Goal: Use online tool/utility: Utilize a website feature to perform a specific function

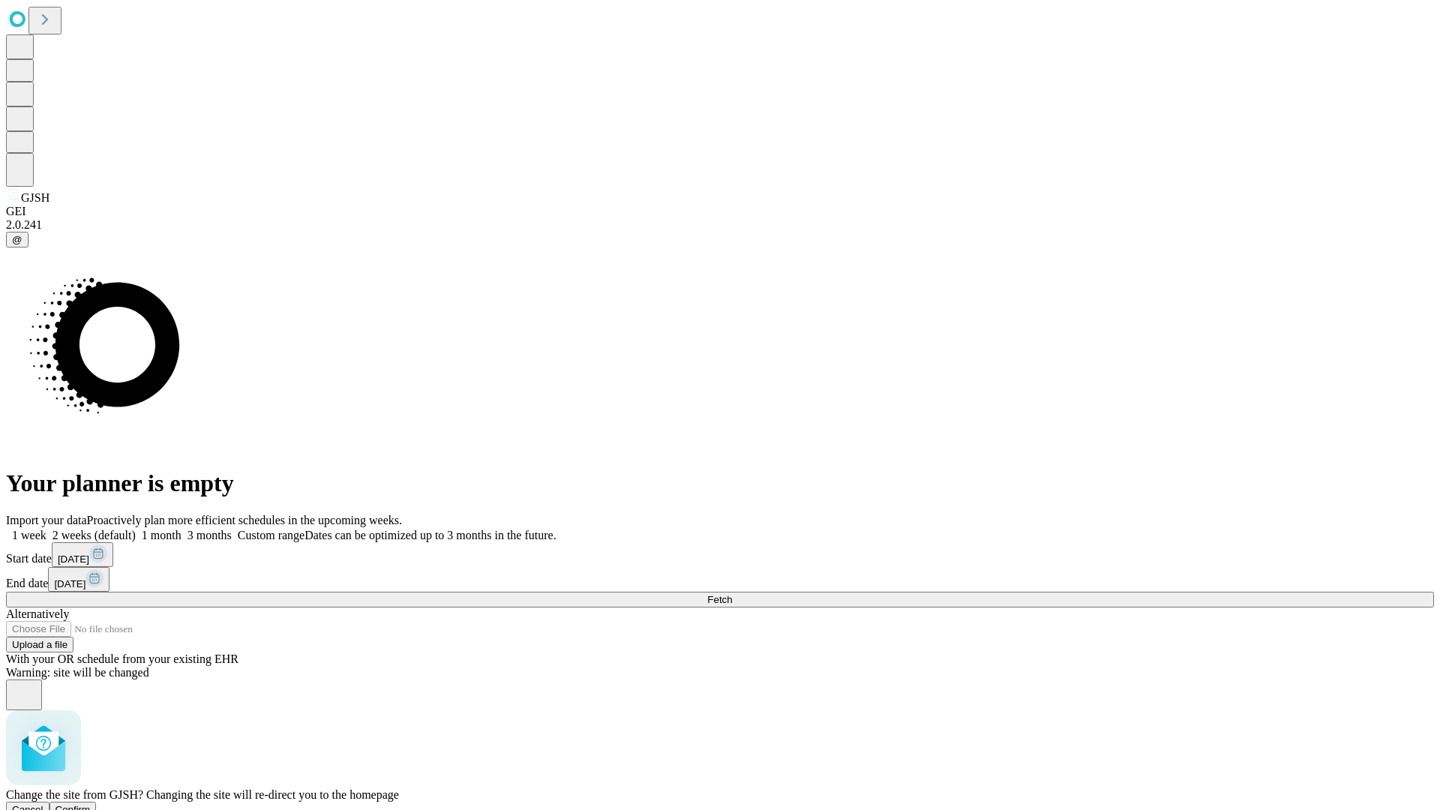
click at [91, 804] on span "Confirm" at bounding box center [72, 809] width 35 height 11
click at [181, 529] on label "1 month" at bounding box center [159, 535] width 46 height 13
click at [732, 594] on span "Fetch" at bounding box center [719, 599] width 25 height 11
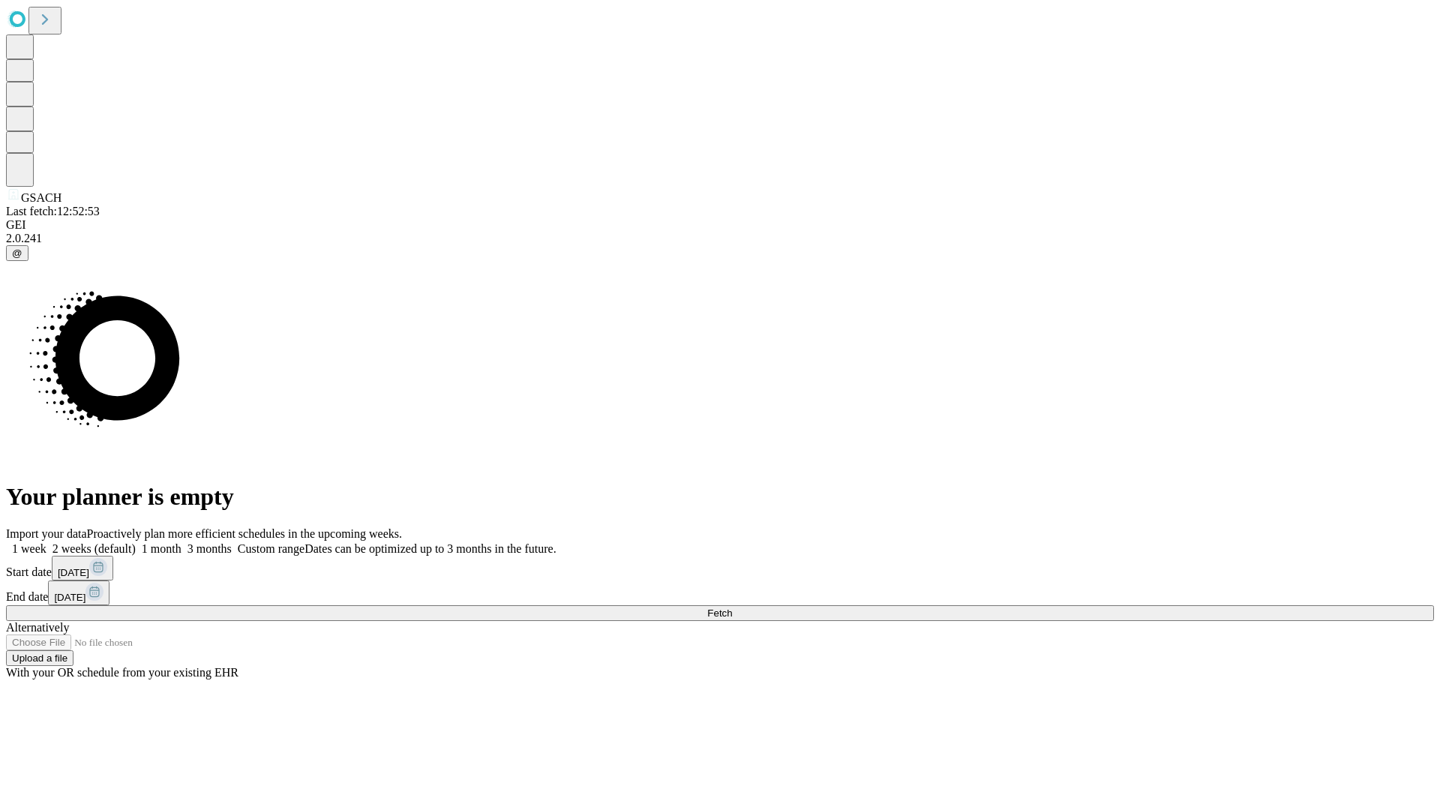
click at [181, 542] on label "1 month" at bounding box center [159, 548] width 46 height 13
click at [732, 607] on span "Fetch" at bounding box center [719, 612] width 25 height 11
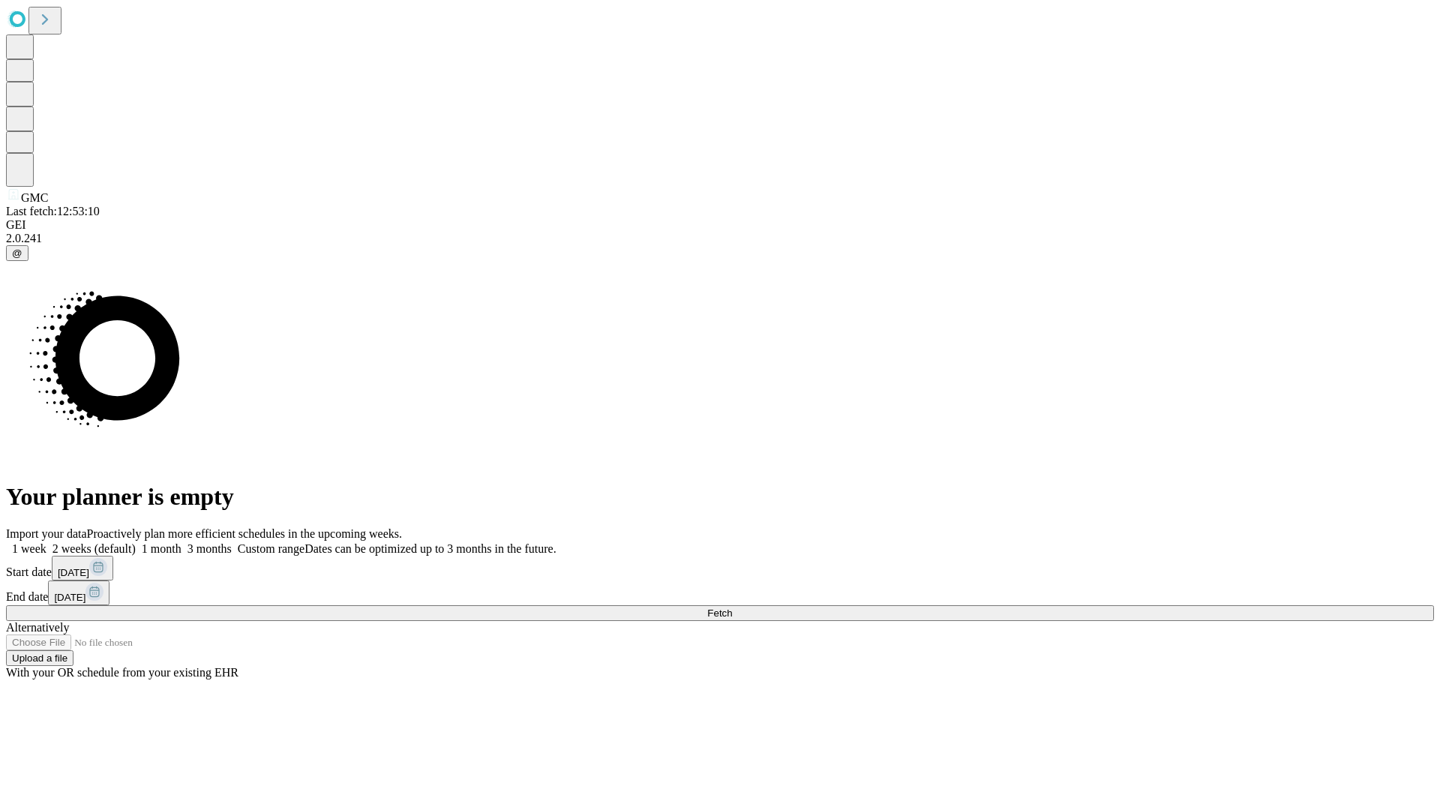
click at [181, 542] on label "1 month" at bounding box center [159, 548] width 46 height 13
click at [732, 607] on span "Fetch" at bounding box center [719, 612] width 25 height 11
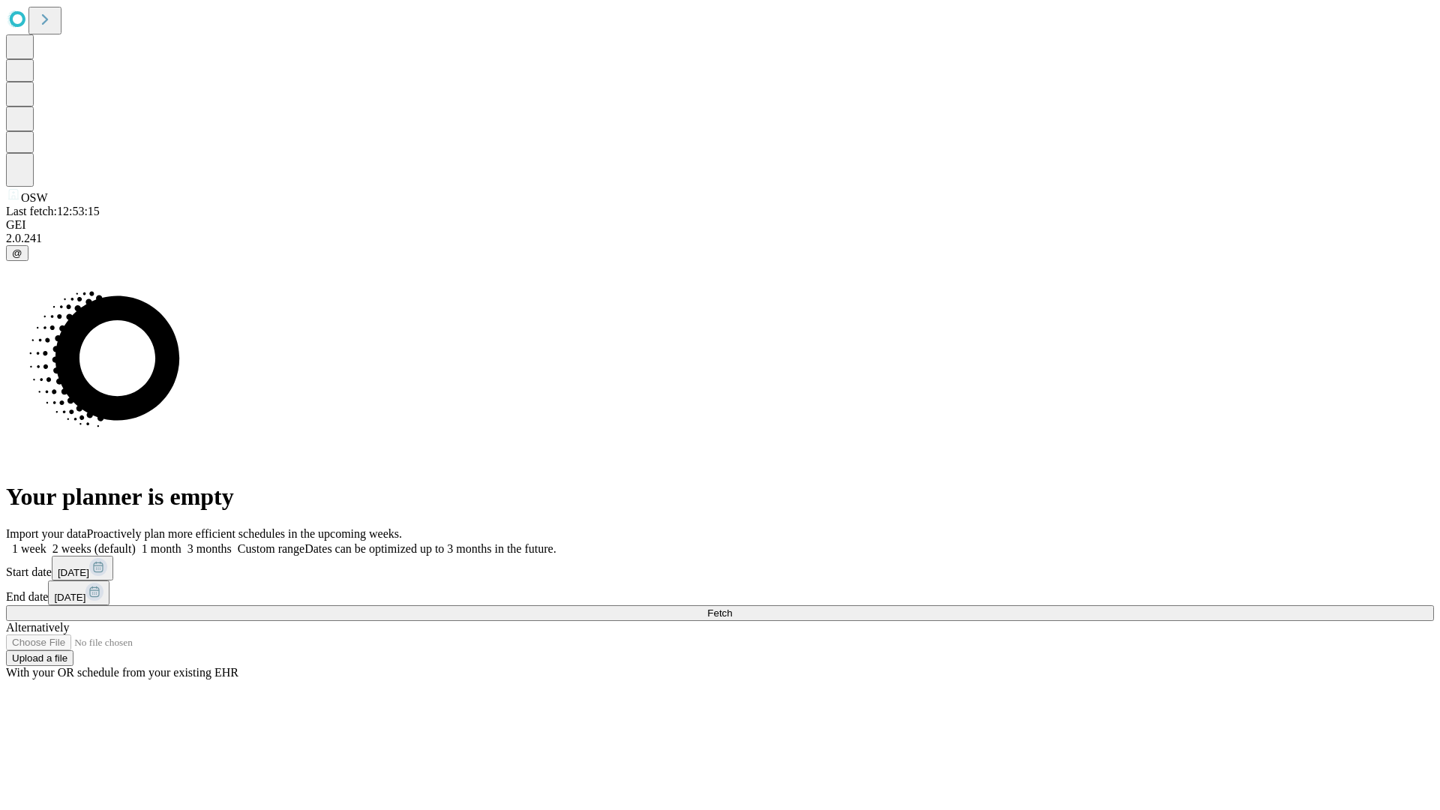
click at [181, 542] on label "1 month" at bounding box center [159, 548] width 46 height 13
click at [732, 607] on span "Fetch" at bounding box center [719, 612] width 25 height 11
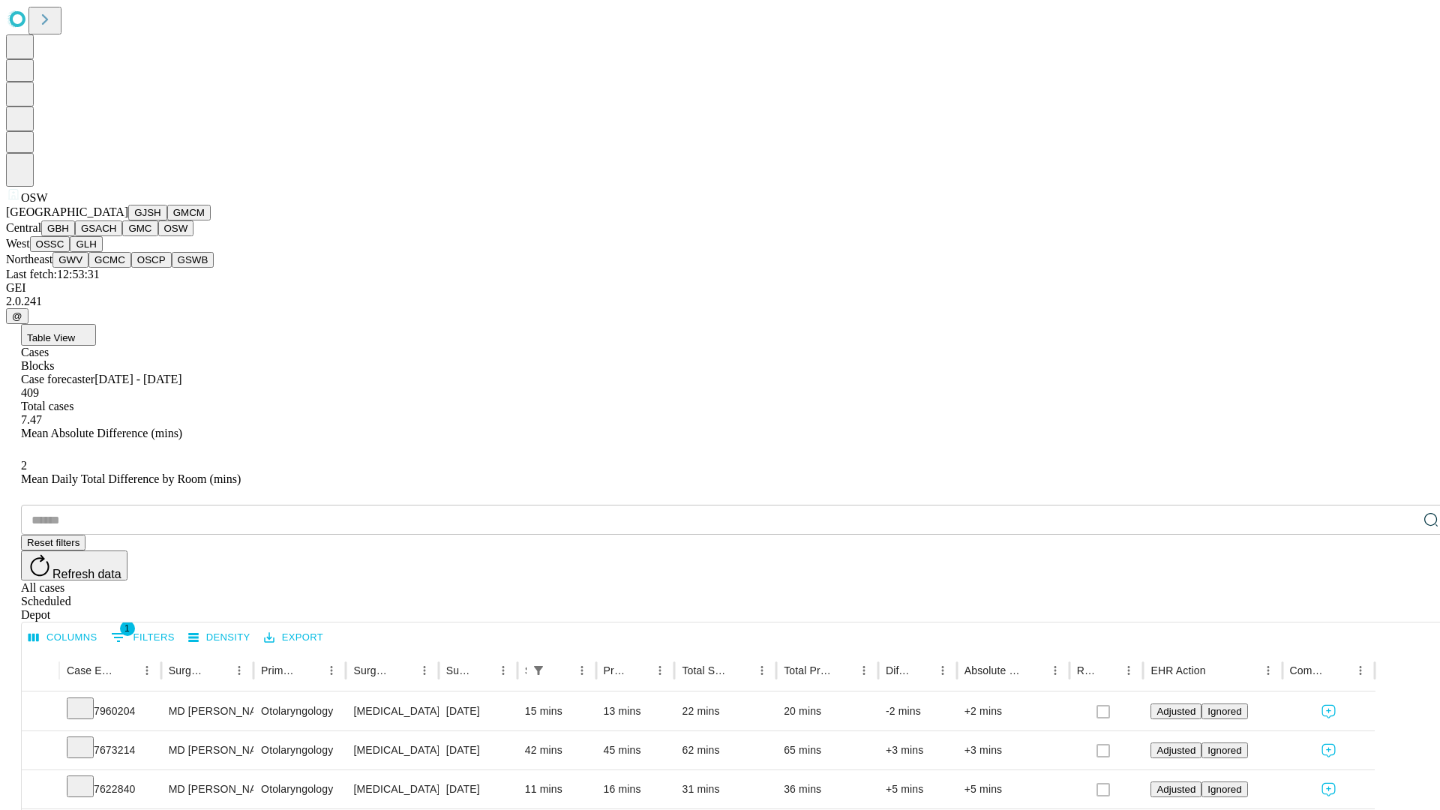
click at [70, 252] on button "OSSC" at bounding box center [50, 244] width 40 height 16
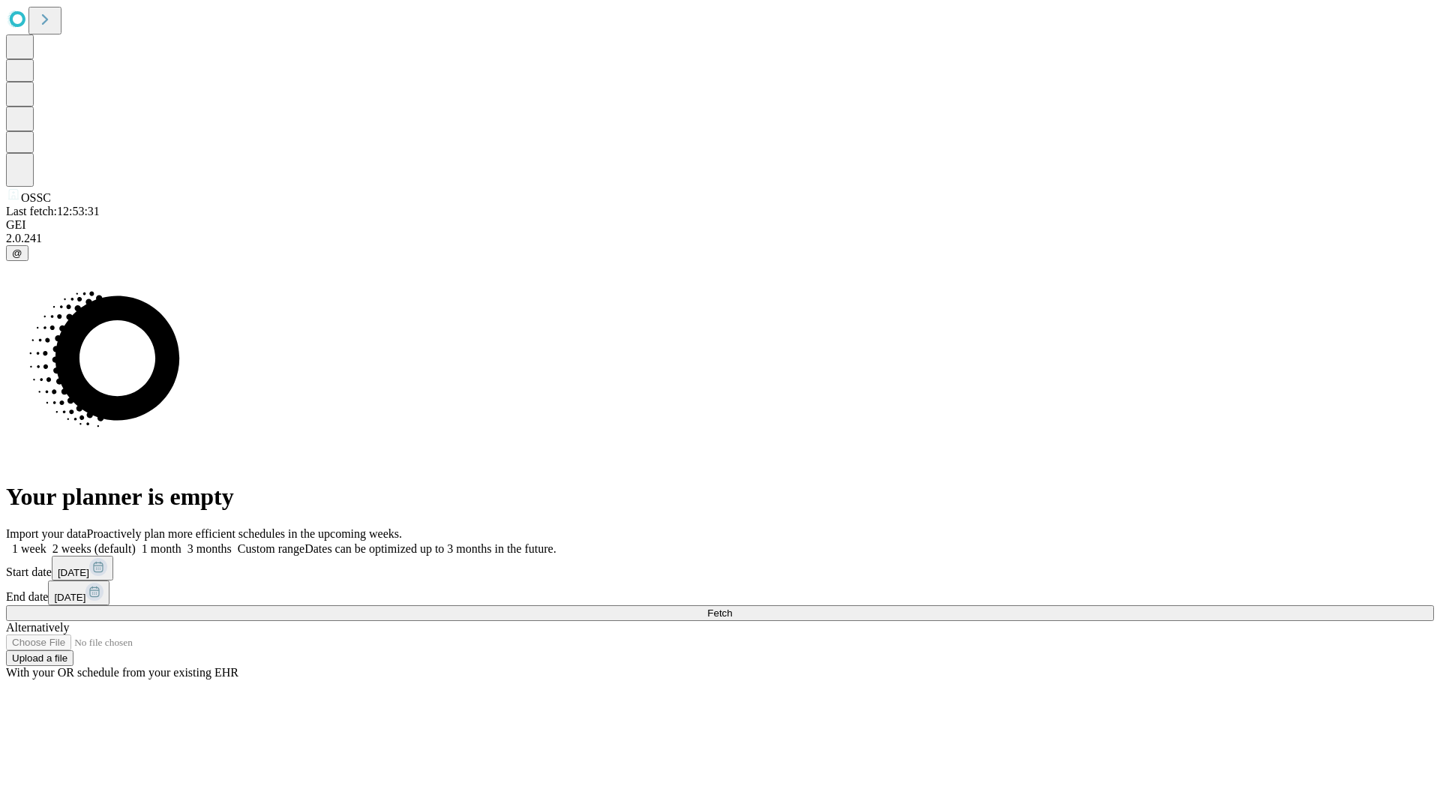
click at [181, 542] on label "1 month" at bounding box center [159, 548] width 46 height 13
click at [732, 607] on span "Fetch" at bounding box center [719, 612] width 25 height 11
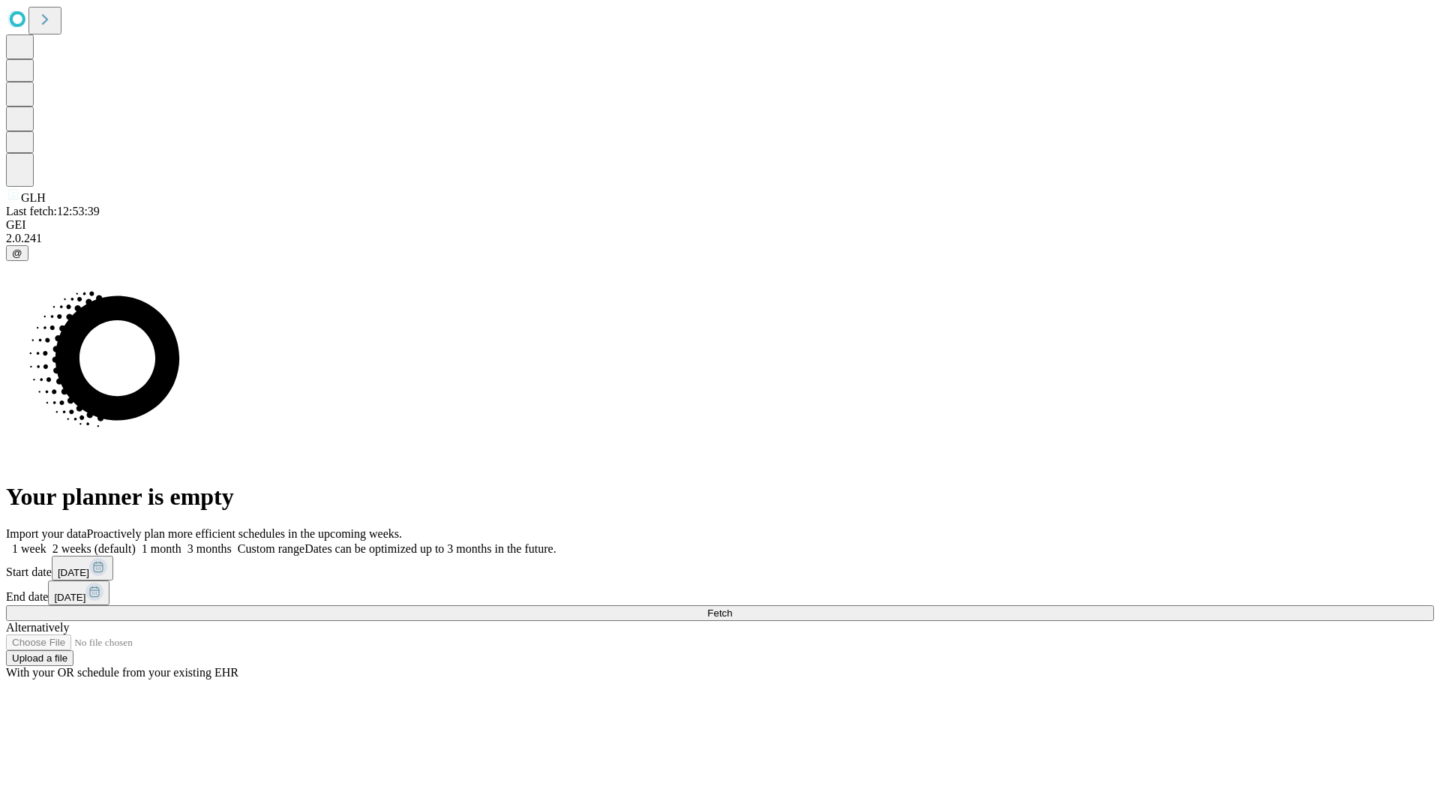
click at [181, 542] on label "1 month" at bounding box center [159, 548] width 46 height 13
click at [732, 607] on span "Fetch" at bounding box center [719, 612] width 25 height 11
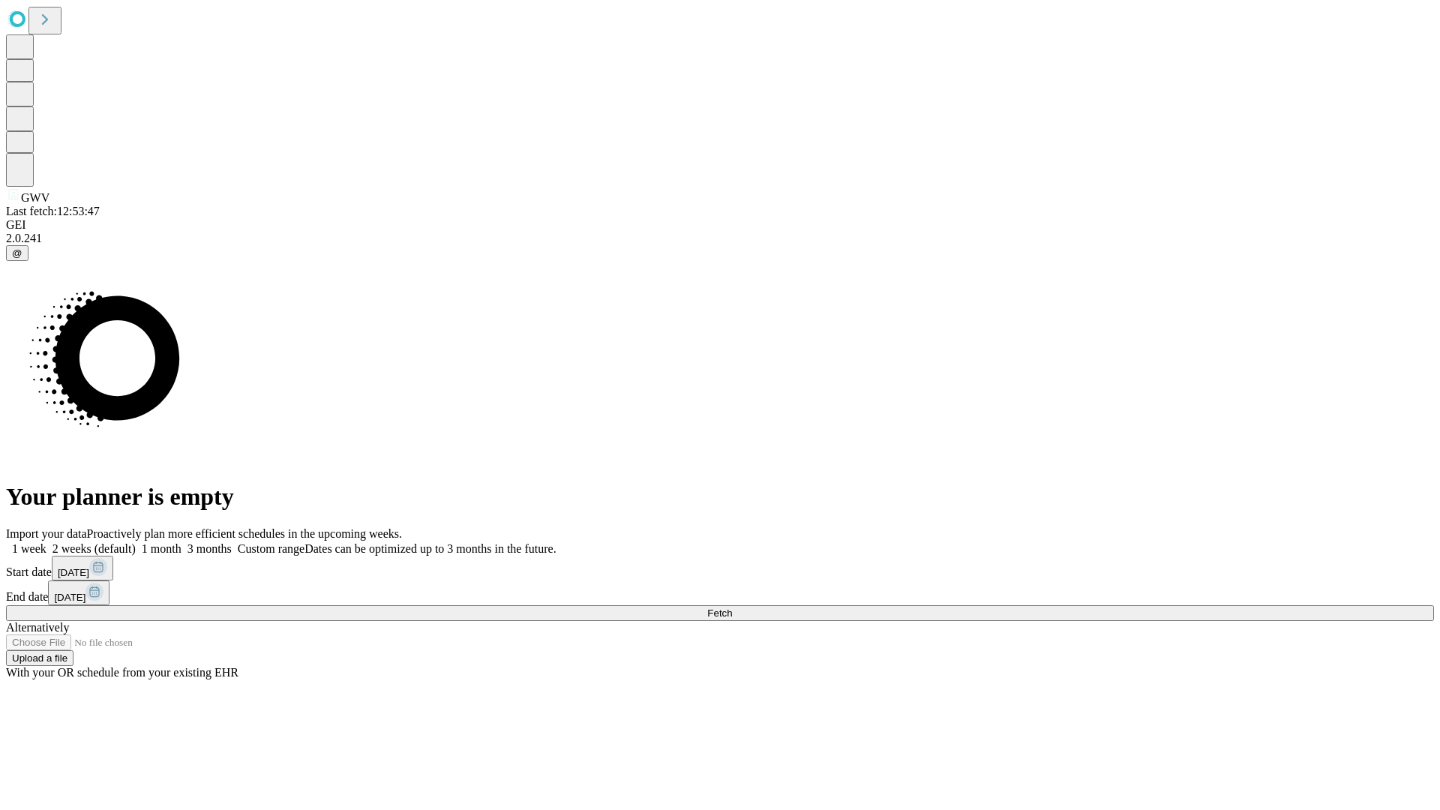
click at [181, 542] on label "1 month" at bounding box center [159, 548] width 46 height 13
click at [732, 607] on span "Fetch" at bounding box center [719, 612] width 25 height 11
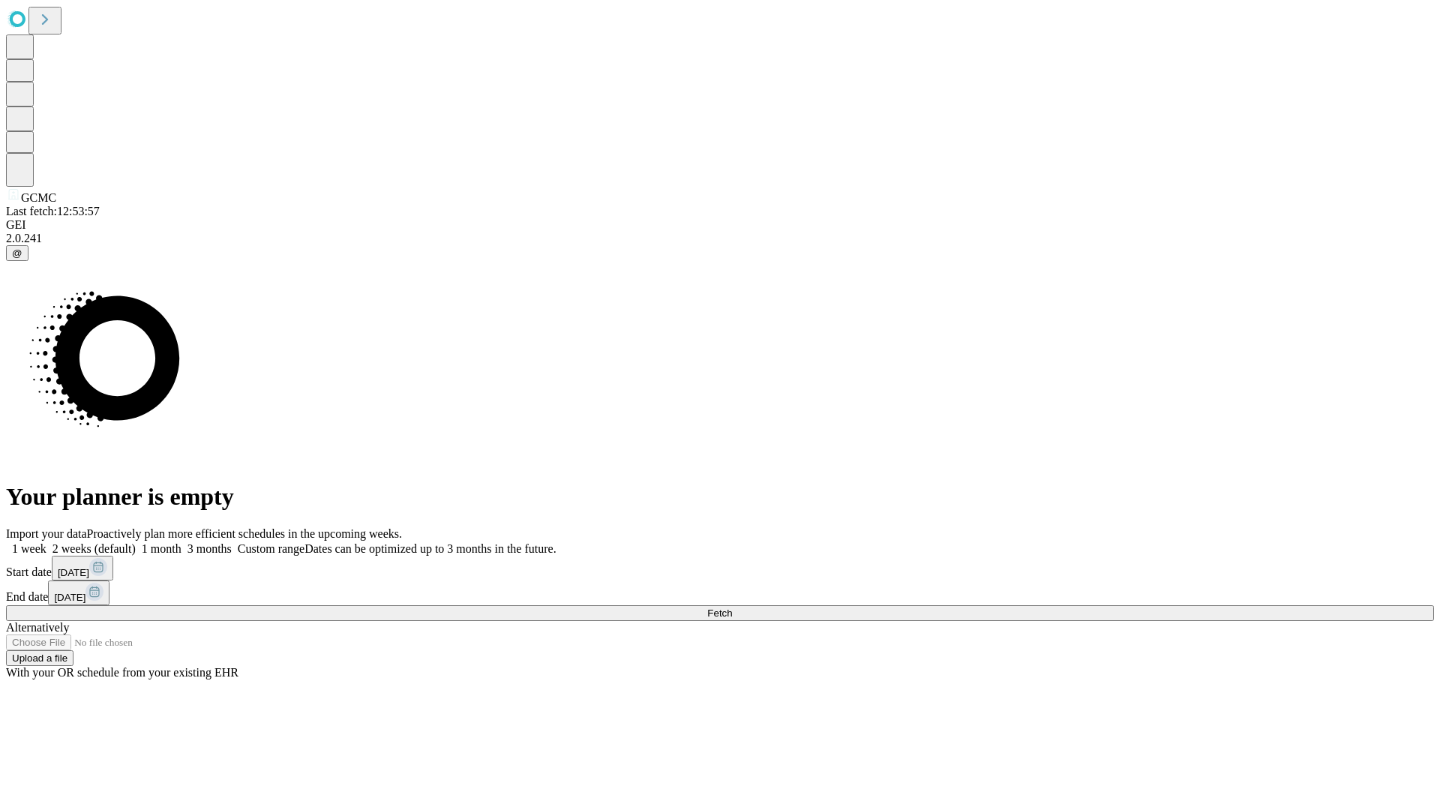
click at [181, 542] on label "1 month" at bounding box center [159, 548] width 46 height 13
click at [732, 607] on span "Fetch" at bounding box center [719, 612] width 25 height 11
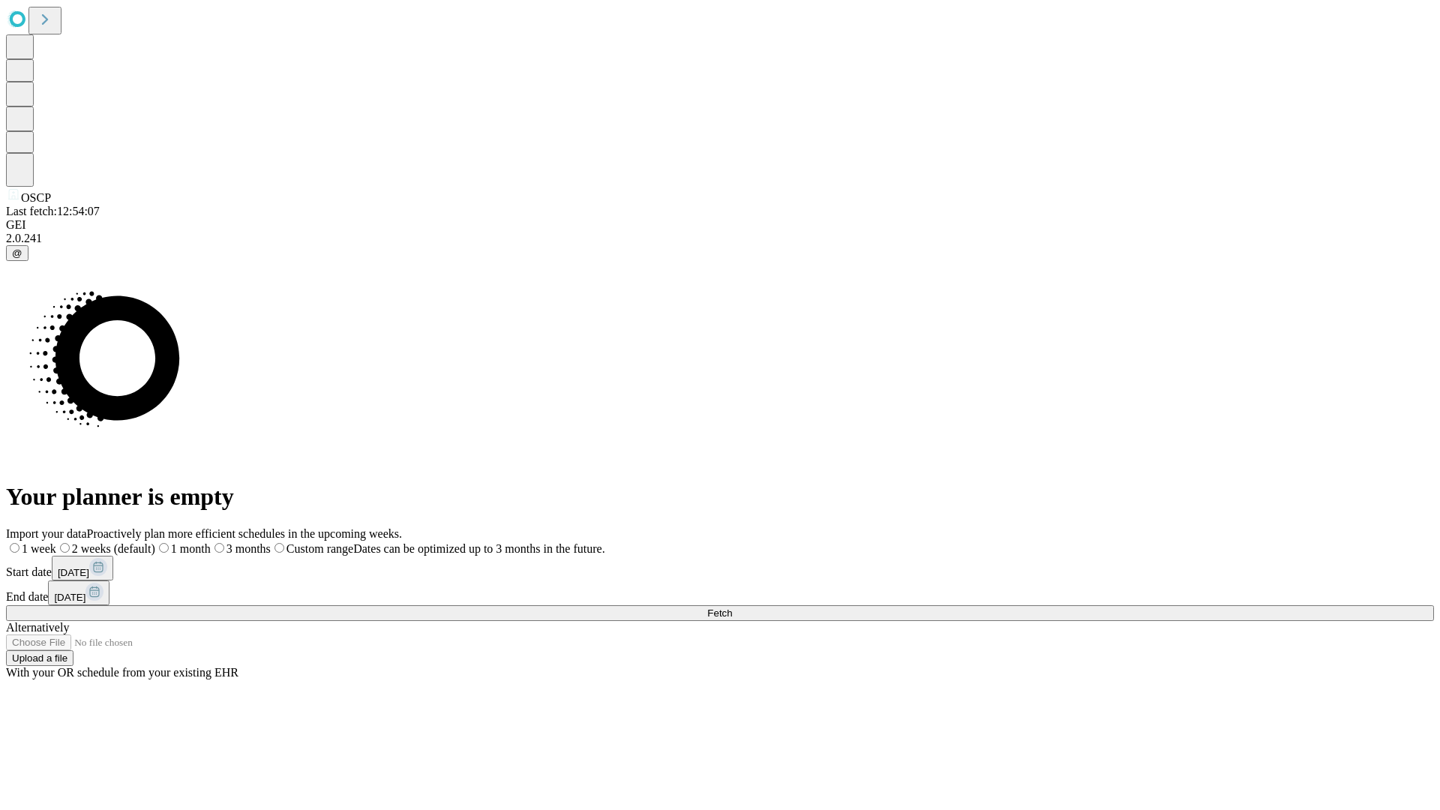
click at [211, 542] on label "1 month" at bounding box center [182, 548] width 55 height 13
click at [732, 607] on span "Fetch" at bounding box center [719, 612] width 25 height 11
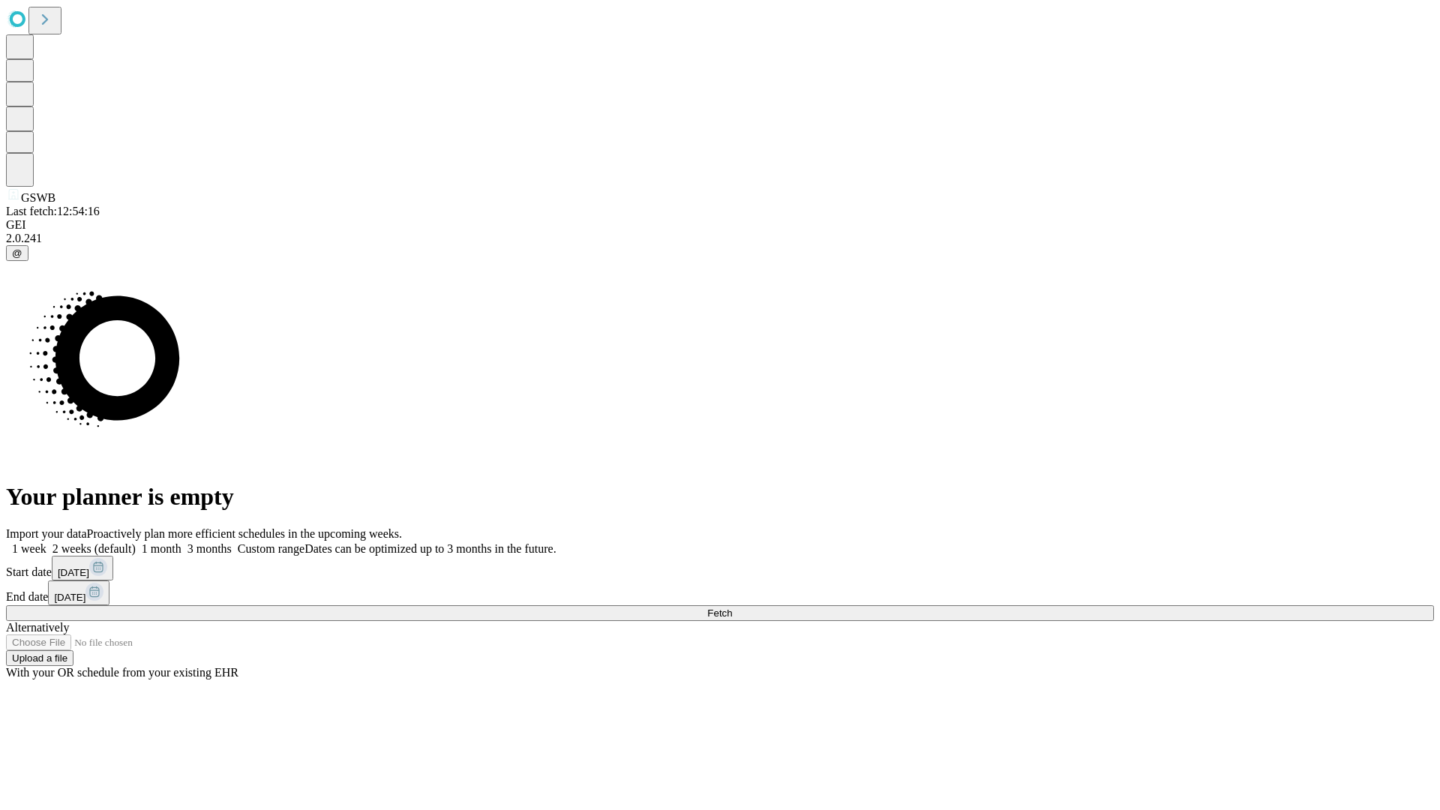
click at [181, 542] on label "1 month" at bounding box center [159, 548] width 46 height 13
click at [732, 607] on span "Fetch" at bounding box center [719, 612] width 25 height 11
